Goal: Find specific page/section: Find specific page/section

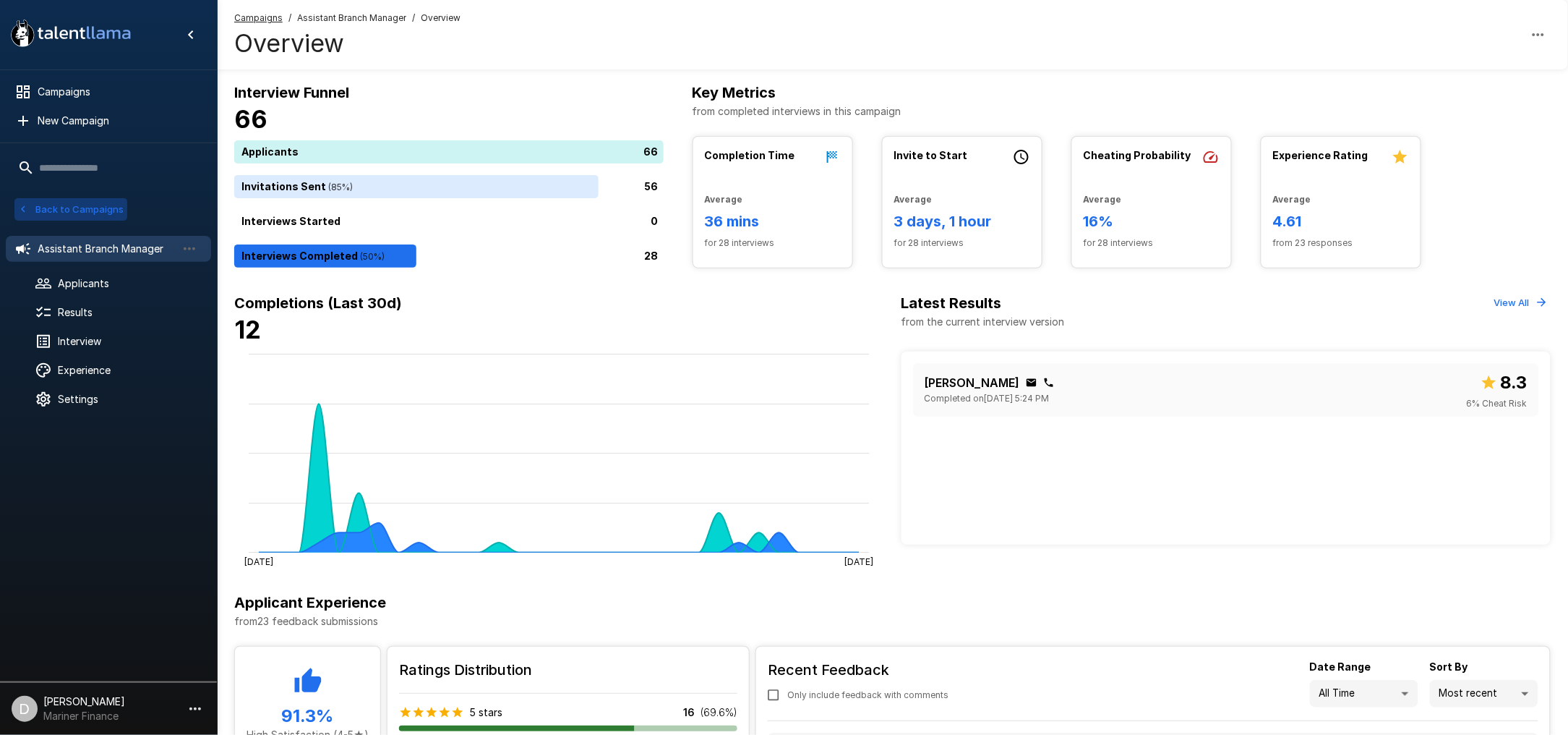
click at [70, 202] on button "Back to Campaigns" at bounding box center [71, 209] width 113 height 23
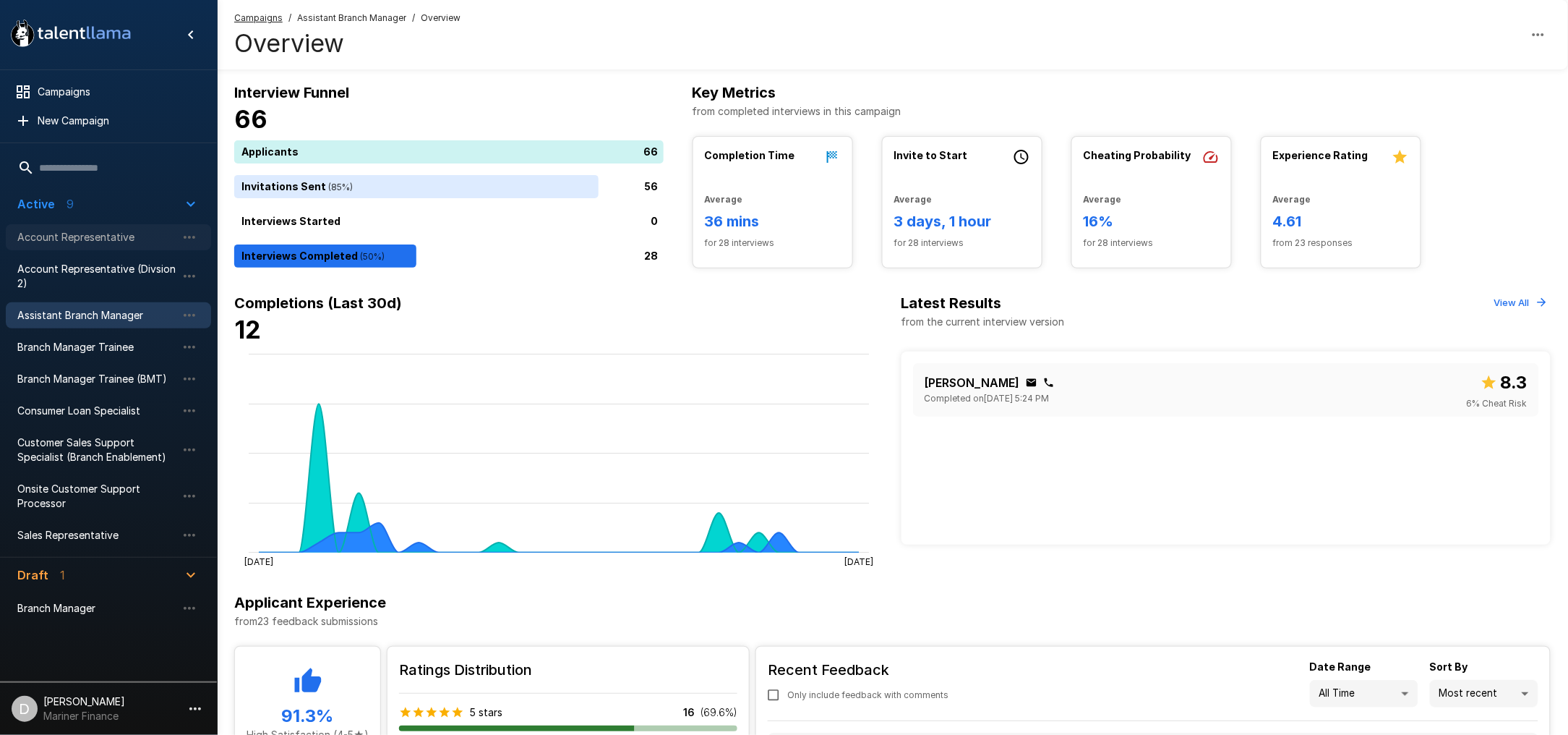
click at [62, 235] on span "Account Representative" at bounding box center [96, 237] width 159 height 14
